Goal: Task Accomplishment & Management: Use online tool/utility

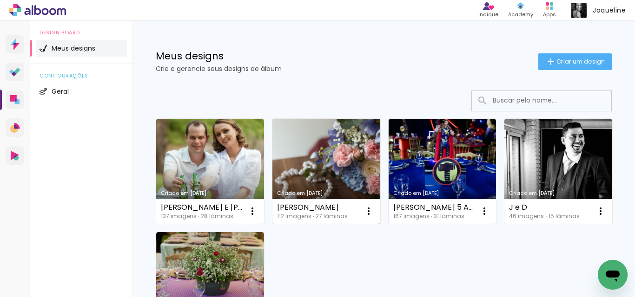
scroll to position [46, 0]
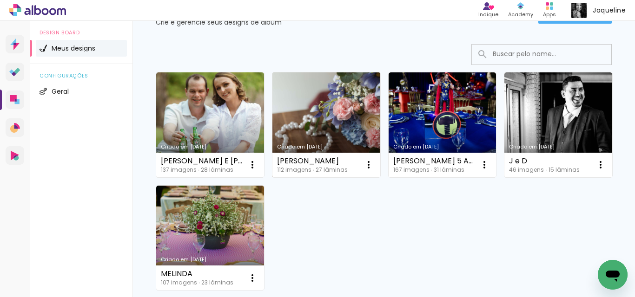
click at [322, 123] on link "Criado em [DATE]" at bounding box center [326, 124] width 108 height 105
